Goal: Check status: Check status

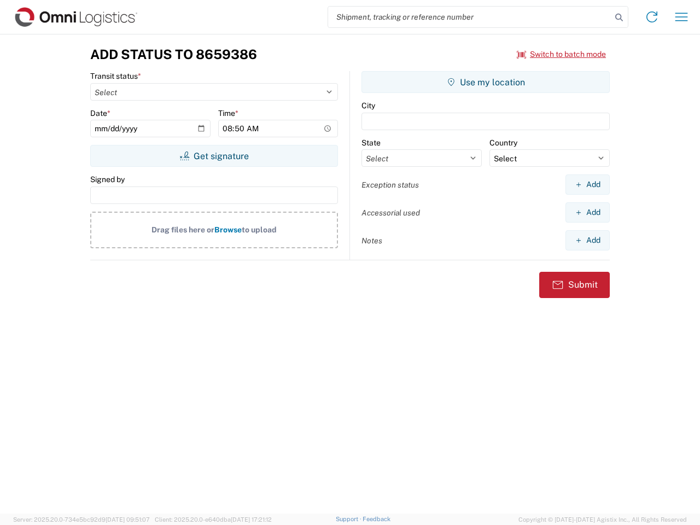
click at [470, 17] on input "search" at bounding box center [469, 17] width 283 height 21
click at [619, 17] on icon at bounding box center [618, 17] width 15 height 15
click at [652, 17] on icon at bounding box center [651, 16] width 17 height 17
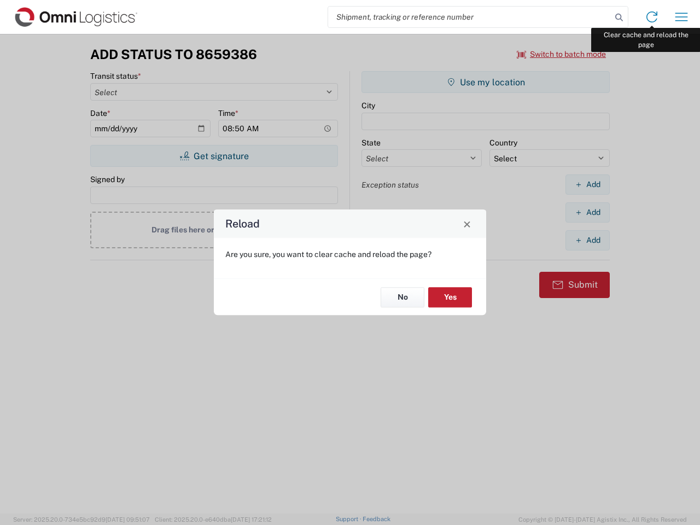
click at [681, 17] on div "Reload Are you sure, you want to clear cache and reload the page? No Yes" at bounding box center [350, 262] width 700 height 525
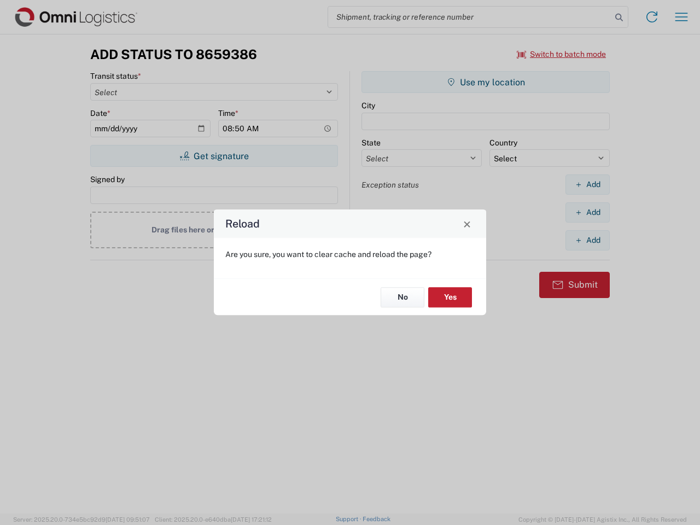
click at [562, 54] on div "Reload Are you sure, you want to clear cache and reload the page? No Yes" at bounding box center [350, 262] width 700 height 525
click at [214, 156] on div "Reload Are you sure, you want to clear cache and reload the page? No Yes" at bounding box center [350, 262] width 700 height 525
click at [486, 82] on div "Reload Are you sure, you want to clear cache and reload the page? No Yes" at bounding box center [350, 262] width 700 height 525
click at [587, 184] on div "Reload Are you sure, you want to clear cache and reload the page? No Yes" at bounding box center [350, 262] width 700 height 525
click at [587, 212] on div "Reload Are you sure, you want to clear cache and reload the page? No Yes" at bounding box center [350, 262] width 700 height 525
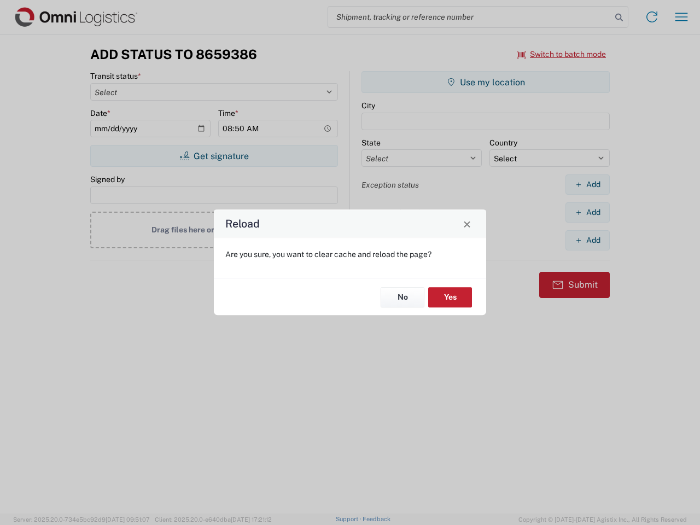
click at [587, 240] on div "Reload Are you sure, you want to clear cache and reload the page? No Yes" at bounding box center [350, 262] width 700 height 525
